Goal: Task Accomplishment & Management: Manage account settings

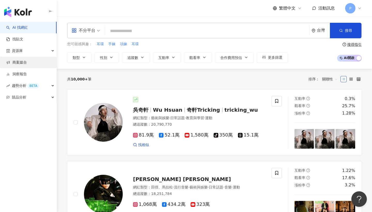
click at [27, 64] on link "商案媒合" at bounding box center [16, 62] width 21 height 5
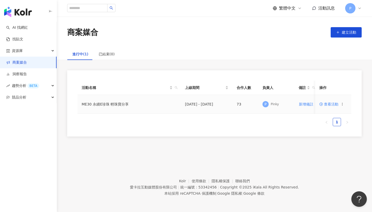
click at [329, 101] on td "查看活動" at bounding box center [333, 104] width 36 height 19
click at [329, 104] on span "查看活動" at bounding box center [328, 104] width 19 height 4
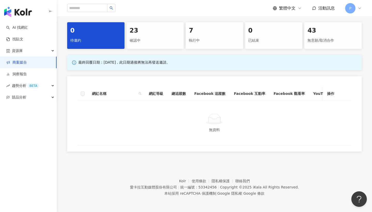
scroll to position [125, 0]
click at [157, 32] on div "23" at bounding box center [155, 31] width 51 height 9
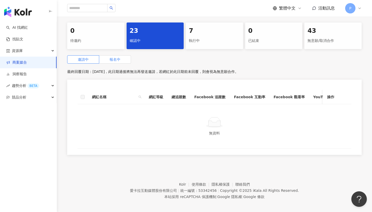
click at [113, 59] on span "報名中" at bounding box center [115, 59] width 11 height 4
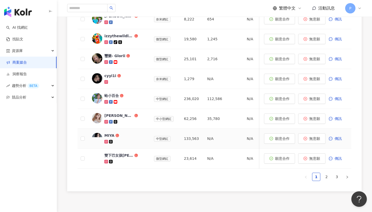
scroll to position [252, 0]
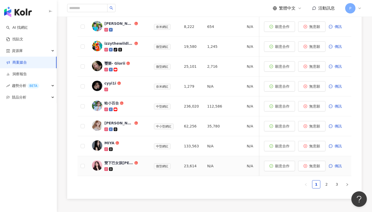
click at [122, 160] on td "雙下巴女孩[PERSON_NAME]❤｜美食·旅遊·社群·生活·3C" at bounding box center [119, 166] width 62 height 20
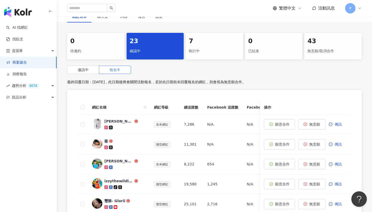
scroll to position [73, 0]
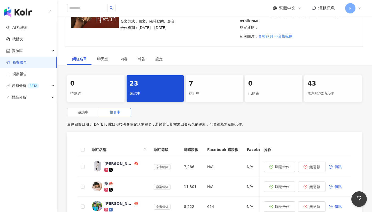
click at [223, 91] on div "執行中" at bounding box center [214, 93] width 51 height 9
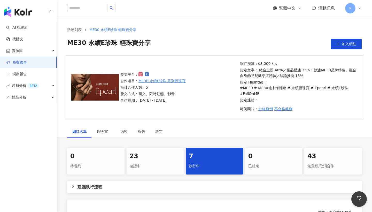
click at [318, 11] on div "活動訊息" at bounding box center [323, 8] width 23 height 6
click at [141, 172] on div "23 確認中" at bounding box center [155, 161] width 57 height 27
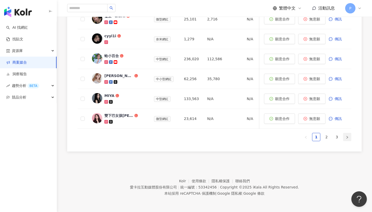
scroll to position [299, 0]
click at [340, 136] on link "3" at bounding box center [337, 137] width 8 height 8
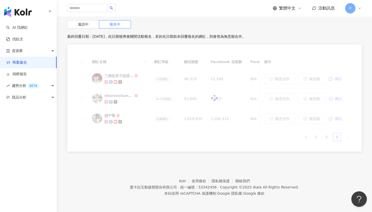
scroll to position [160, 0]
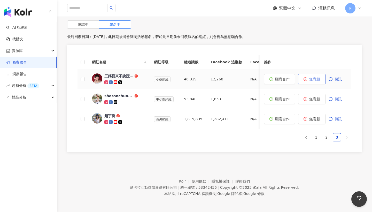
click at [320, 78] on span "無意願" at bounding box center [314, 79] width 11 height 4
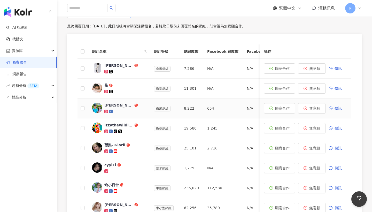
scroll to position [167, 0]
